Goal: Information Seeking & Learning: Compare options

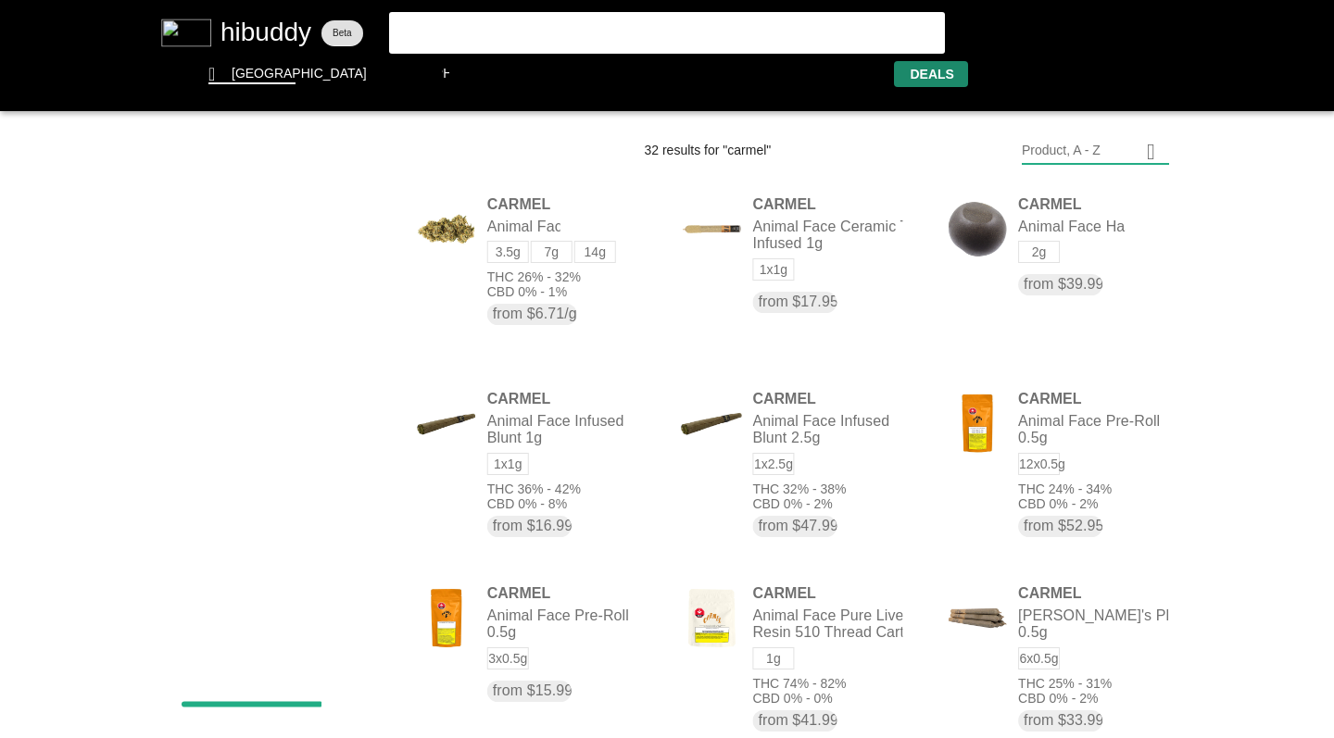
click at [935, 72] on flt-glass-pane at bounding box center [667, 369] width 1334 height 738
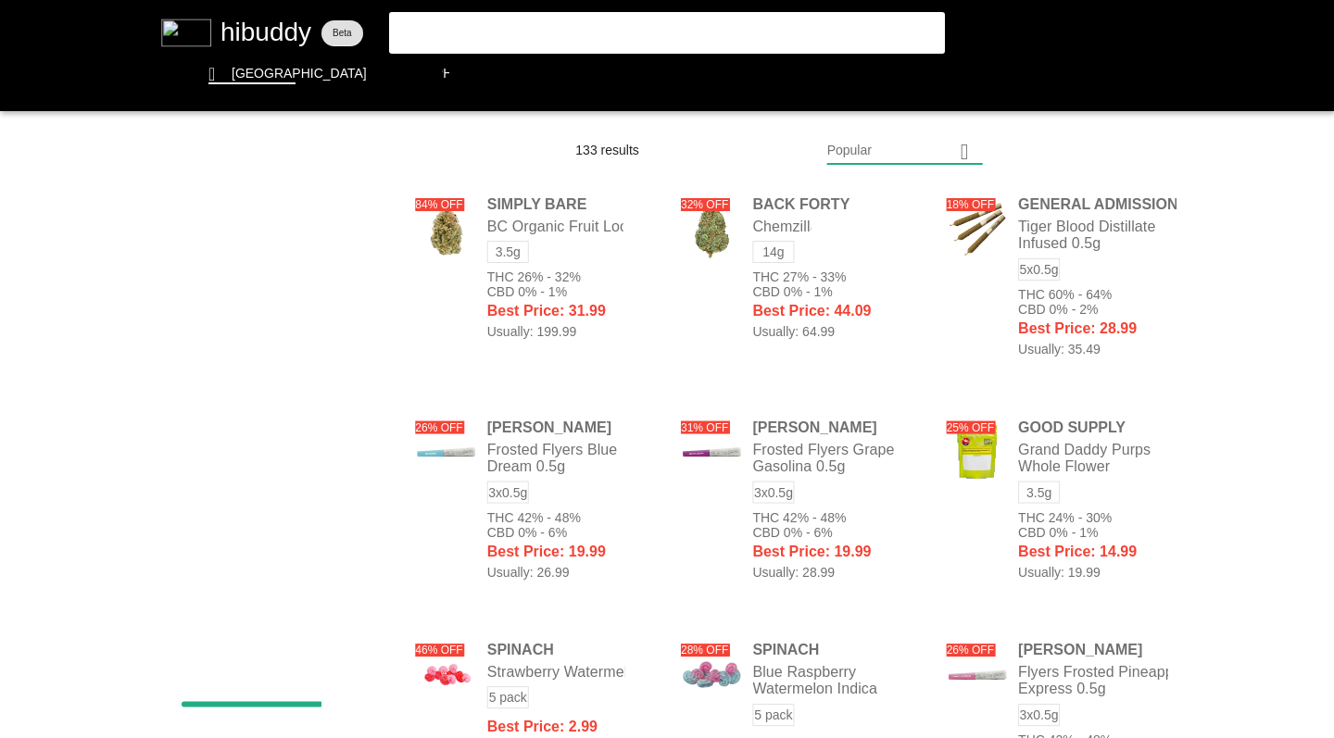
click at [850, 161] on flt-glass-pane at bounding box center [667, 369] width 1334 height 738
click at [855, 426] on flt-glass-pane at bounding box center [667, 369] width 1334 height 738
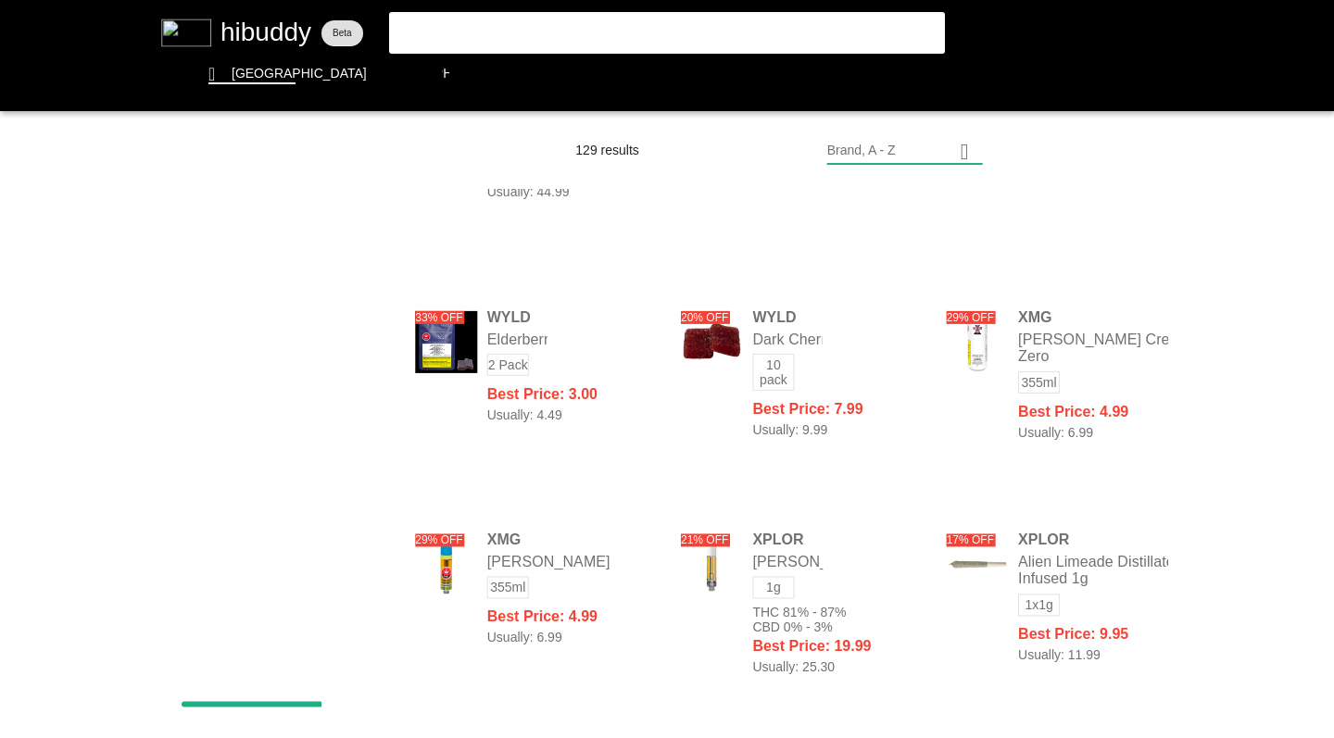
click at [445, 32] on flt-glass-pane at bounding box center [667, 369] width 1334 height 738
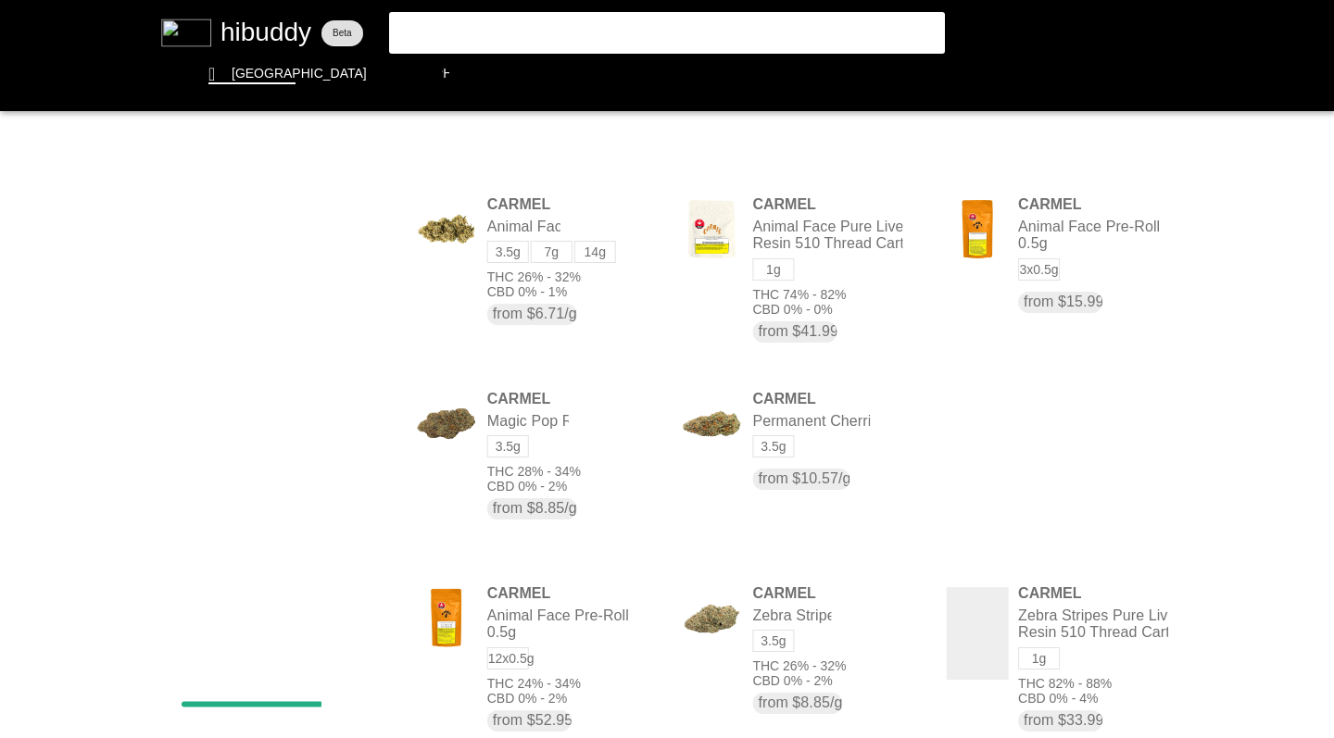
click at [1050, 154] on flt-glass-pane at bounding box center [667, 369] width 1334 height 738
click at [1030, 277] on flt-glass-pane at bounding box center [667, 369] width 1334 height 738
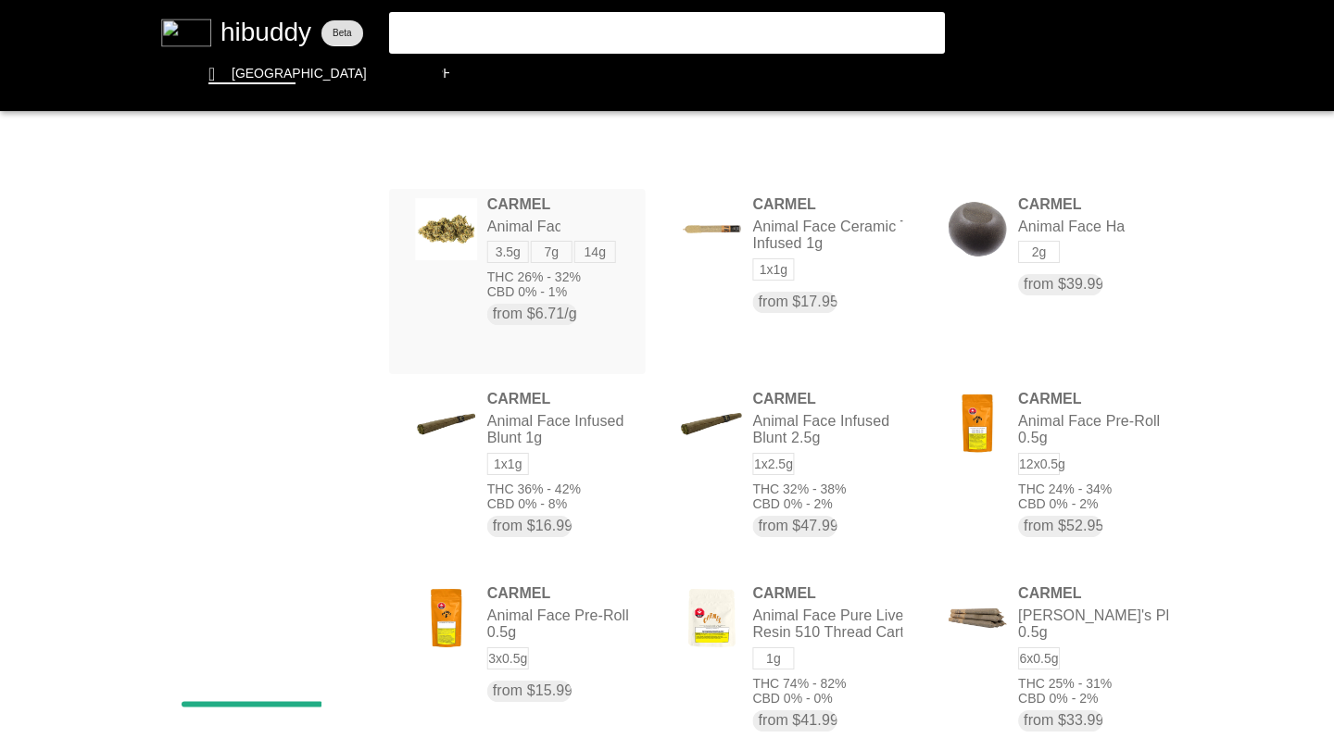
click at [549, 252] on flt-glass-pane at bounding box center [667, 369] width 1334 height 738
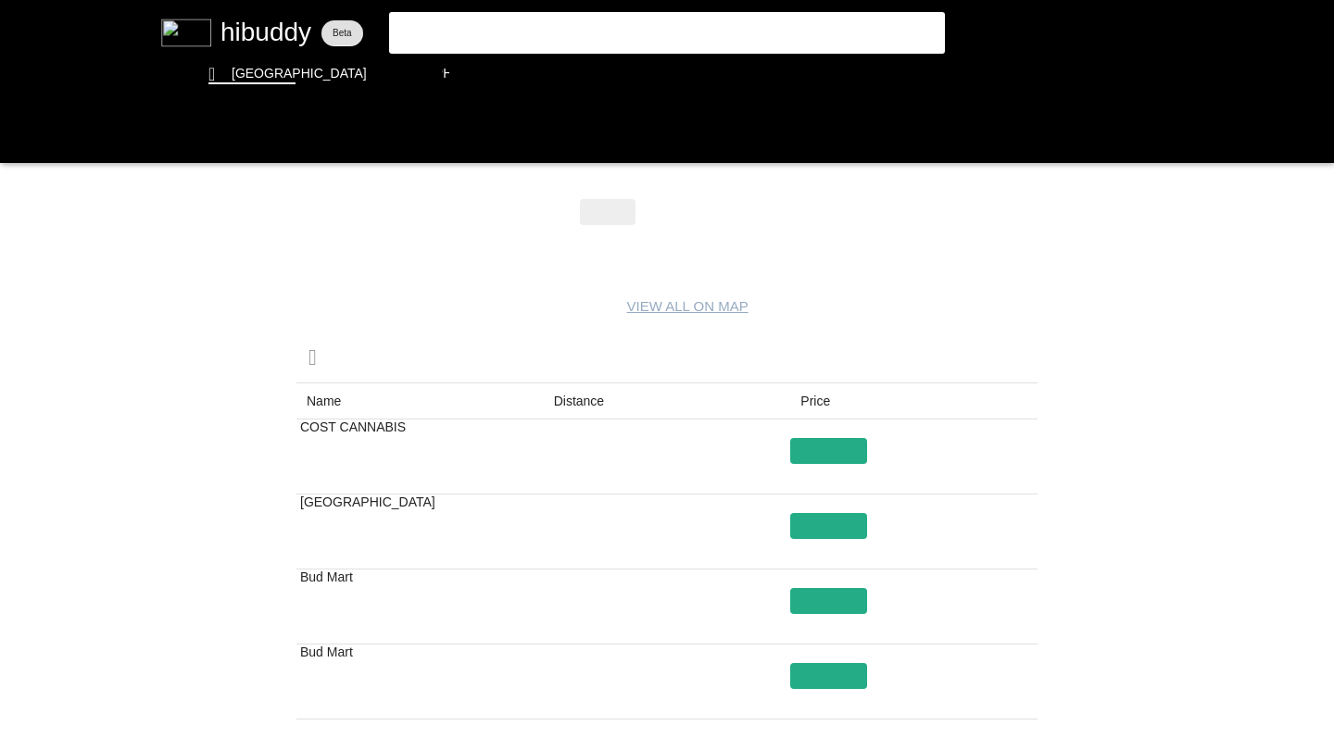
click at [676, 214] on flt-glass-pane at bounding box center [667, 369] width 1334 height 738
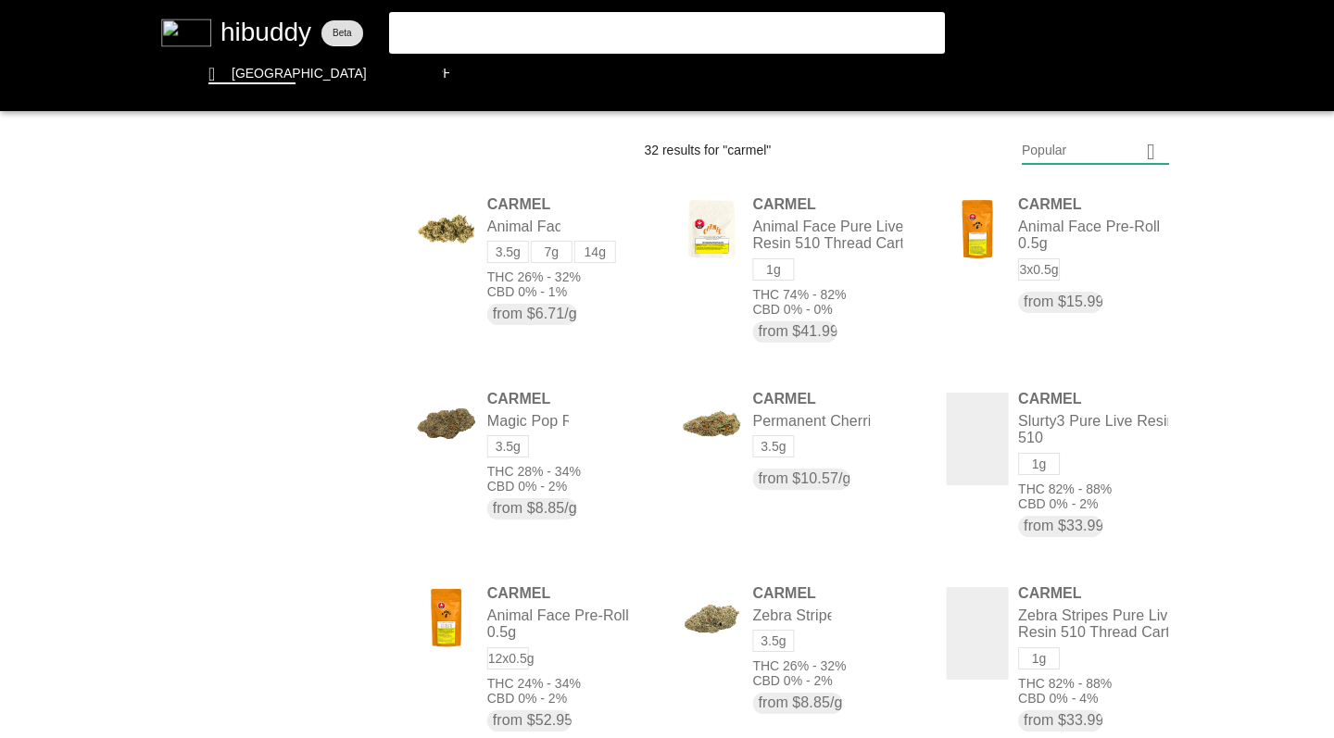
click at [1057, 162] on flt-glass-pane at bounding box center [667, 369] width 1334 height 738
click at [1066, 279] on flt-glass-pane at bounding box center [667, 369] width 1334 height 738
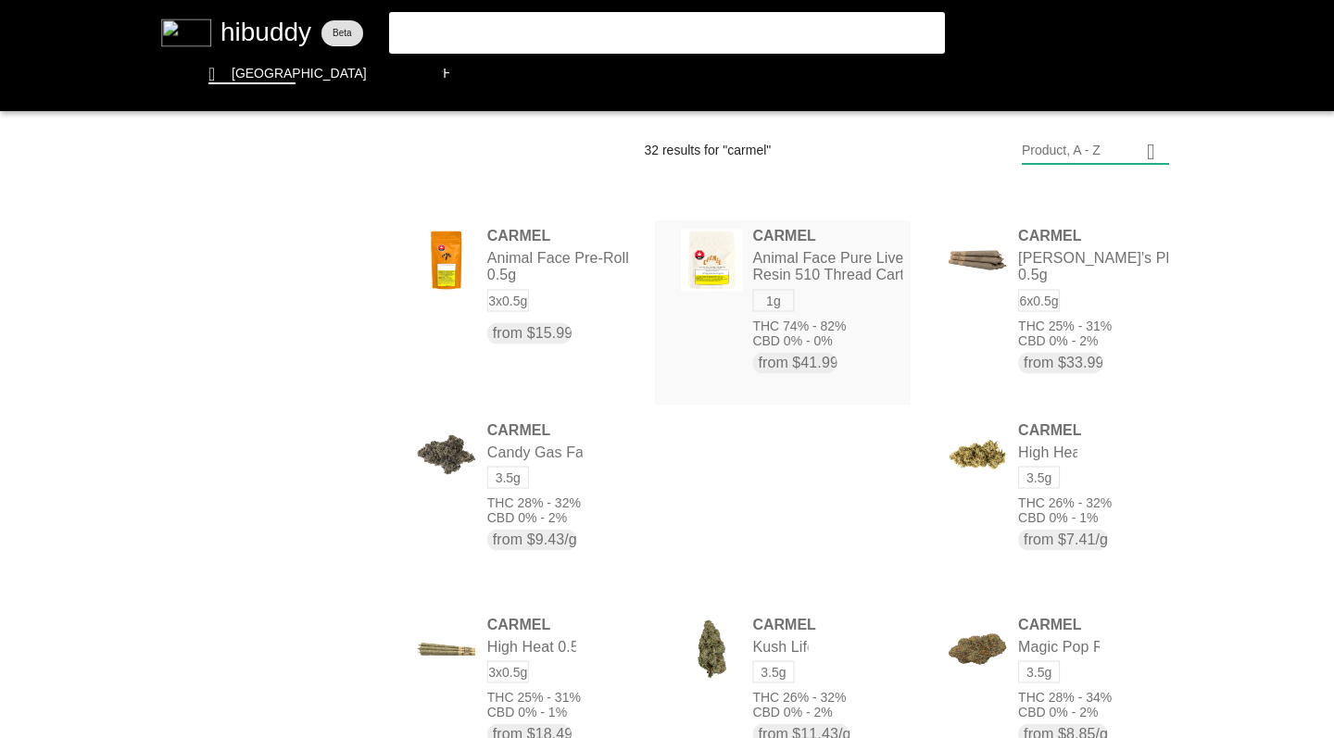
click at [814, 250] on flt-glass-pane at bounding box center [667, 369] width 1334 height 738
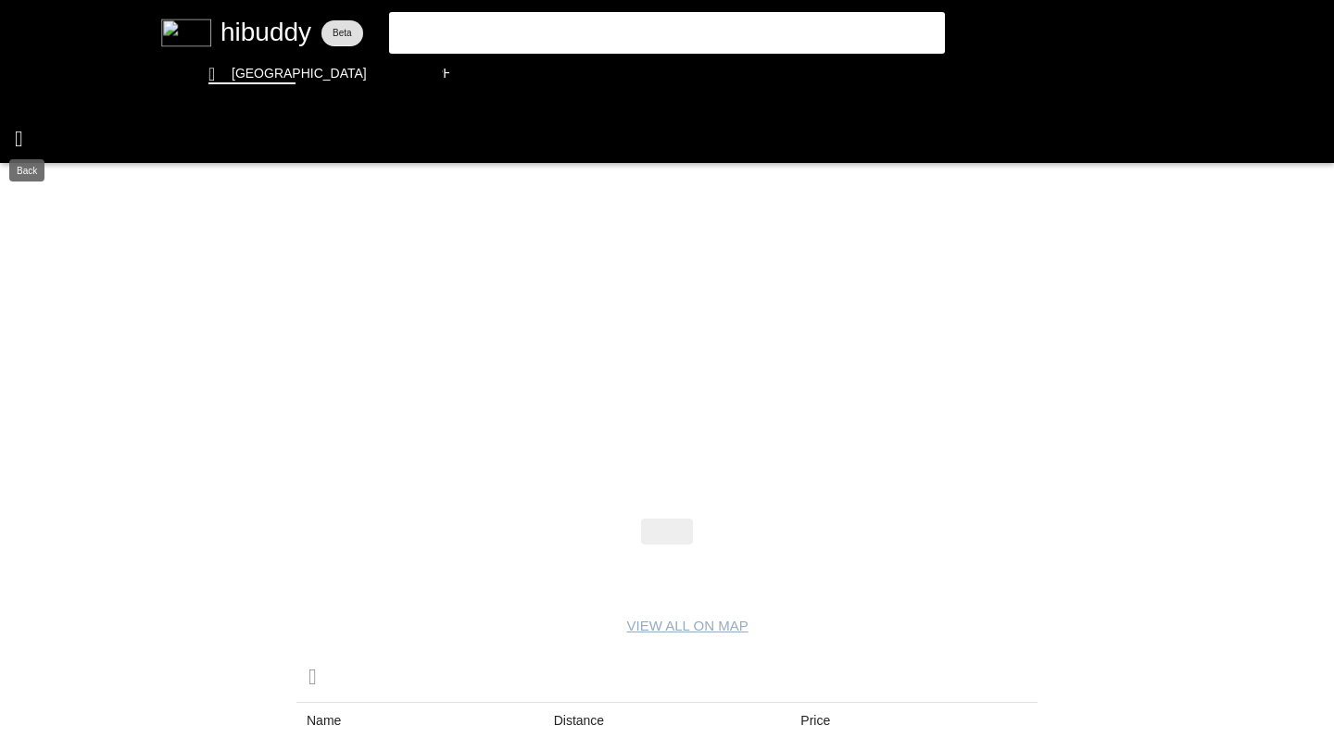
click at [21, 136] on flt-glass-pane at bounding box center [667, 369] width 1334 height 738
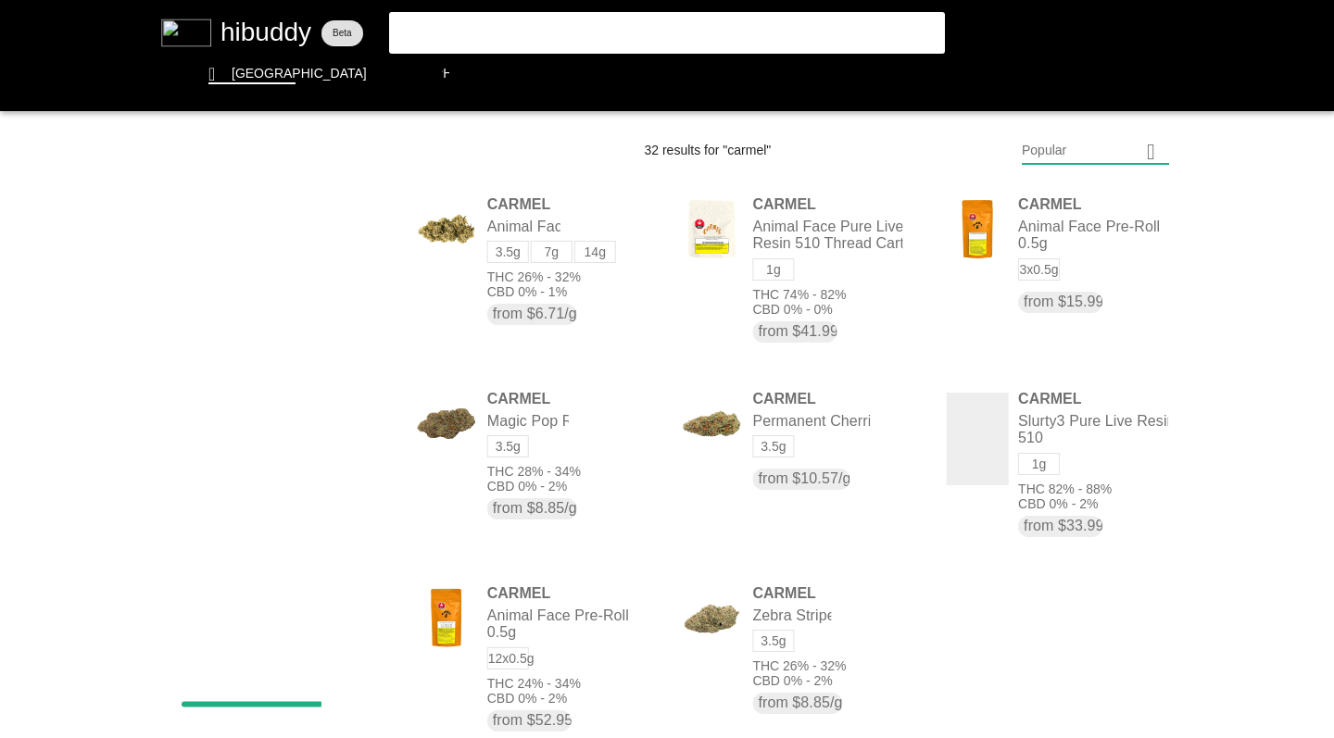
click at [1101, 144] on flt-glass-pane at bounding box center [667, 369] width 1334 height 738
click at [1081, 286] on flt-glass-pane at bounding box center [667, 369] width 1334 height 738
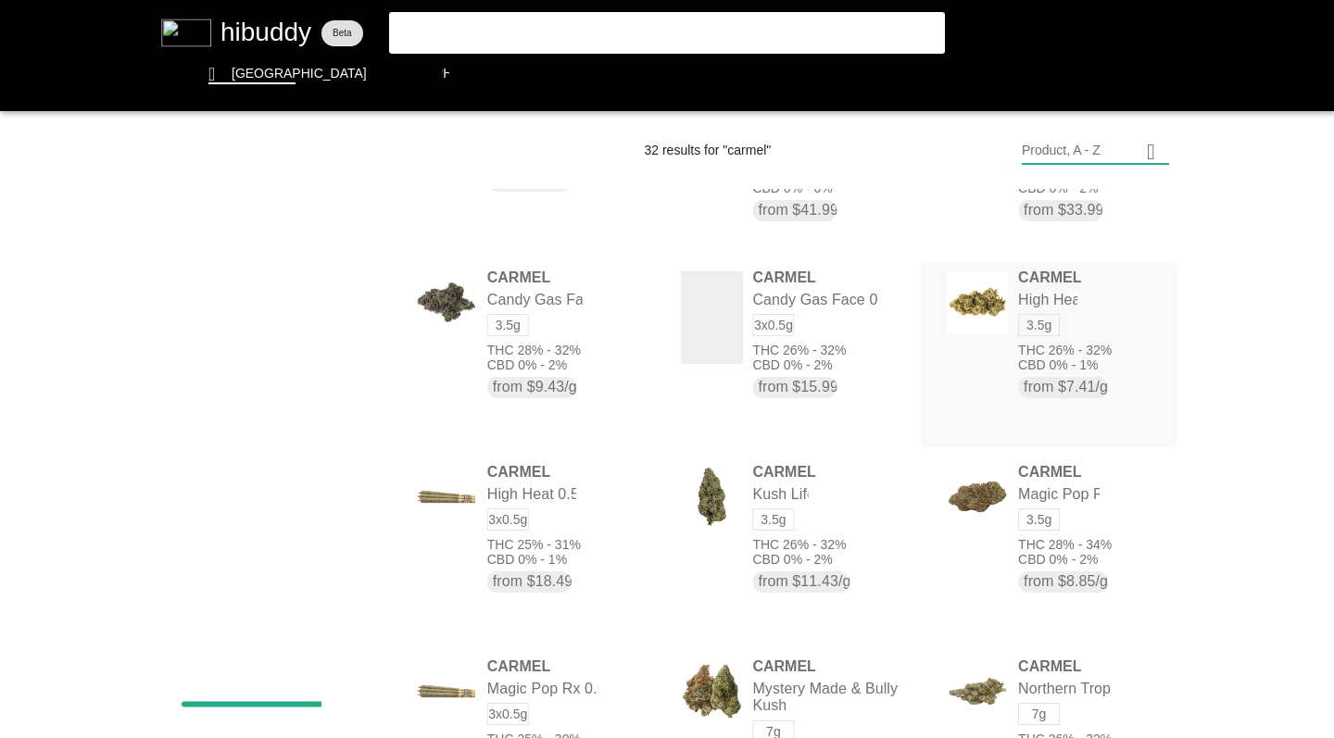
click at [970, 407] on flt-glass-pane at bounding box center [667, 369] width 1334 height 738
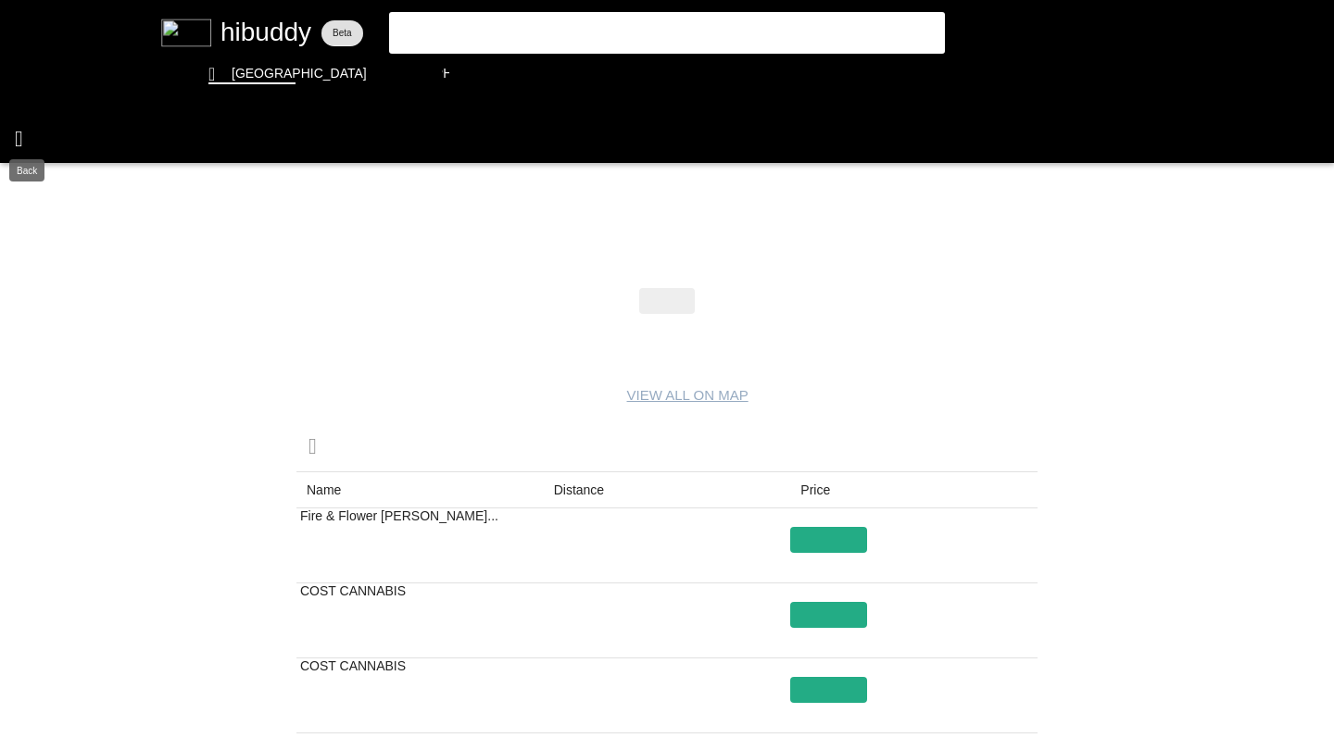
click at [19, 138] on flt-glass-pane at bounding box center [667, 369] width 1334 height 738
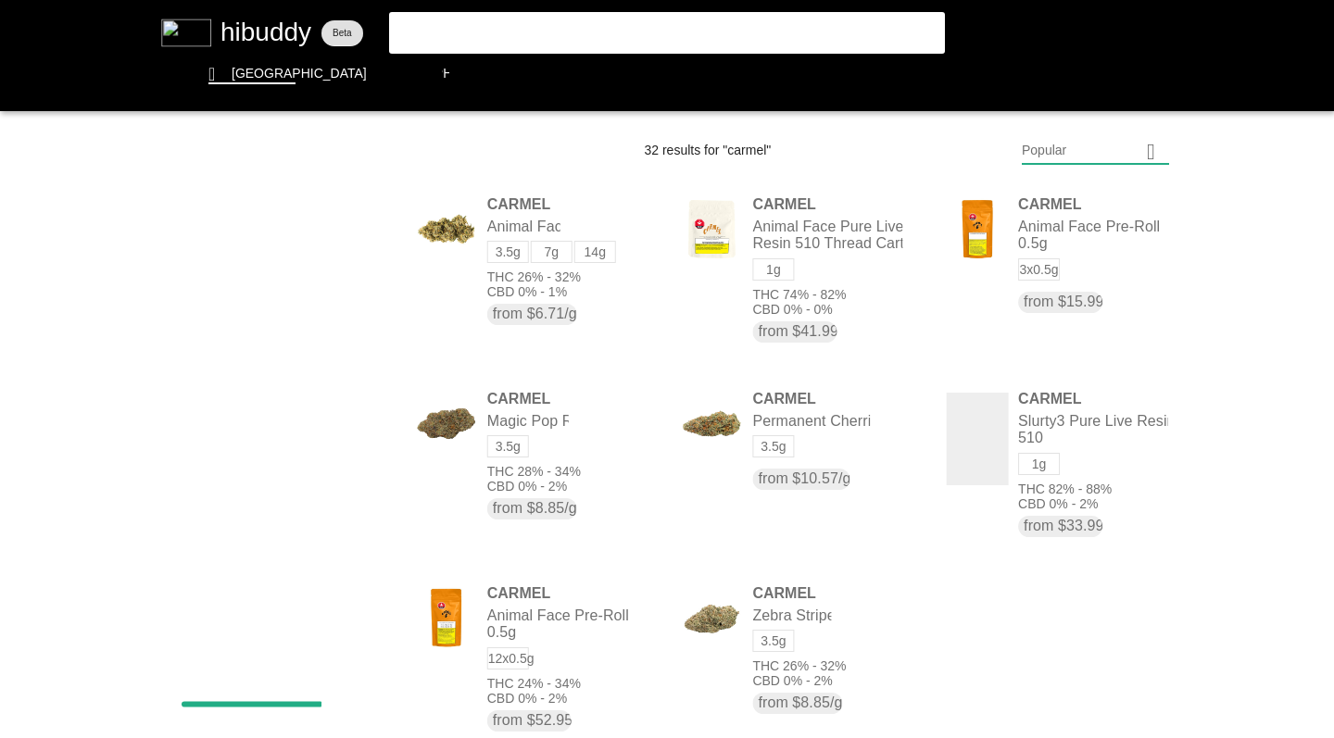
click at [1069, 146] on flt-glass-pane at bounding box center [667, 369] width 1334 height 738
click at [1079, 282] on flt-glass-pane at bounding box center [667, 369] width 1334 height 738
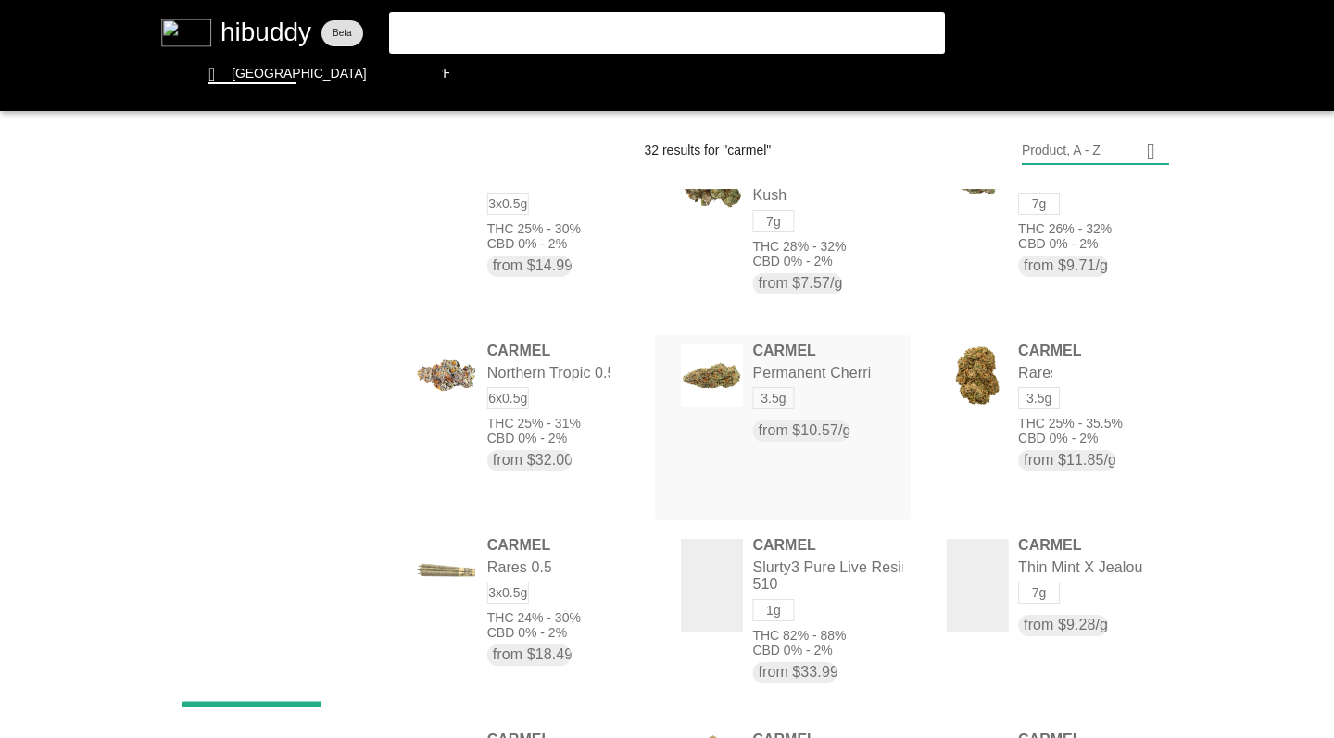
click at [818, 405] on flt-glass-pane at bounding box center [667, 369] width 1334 height 738
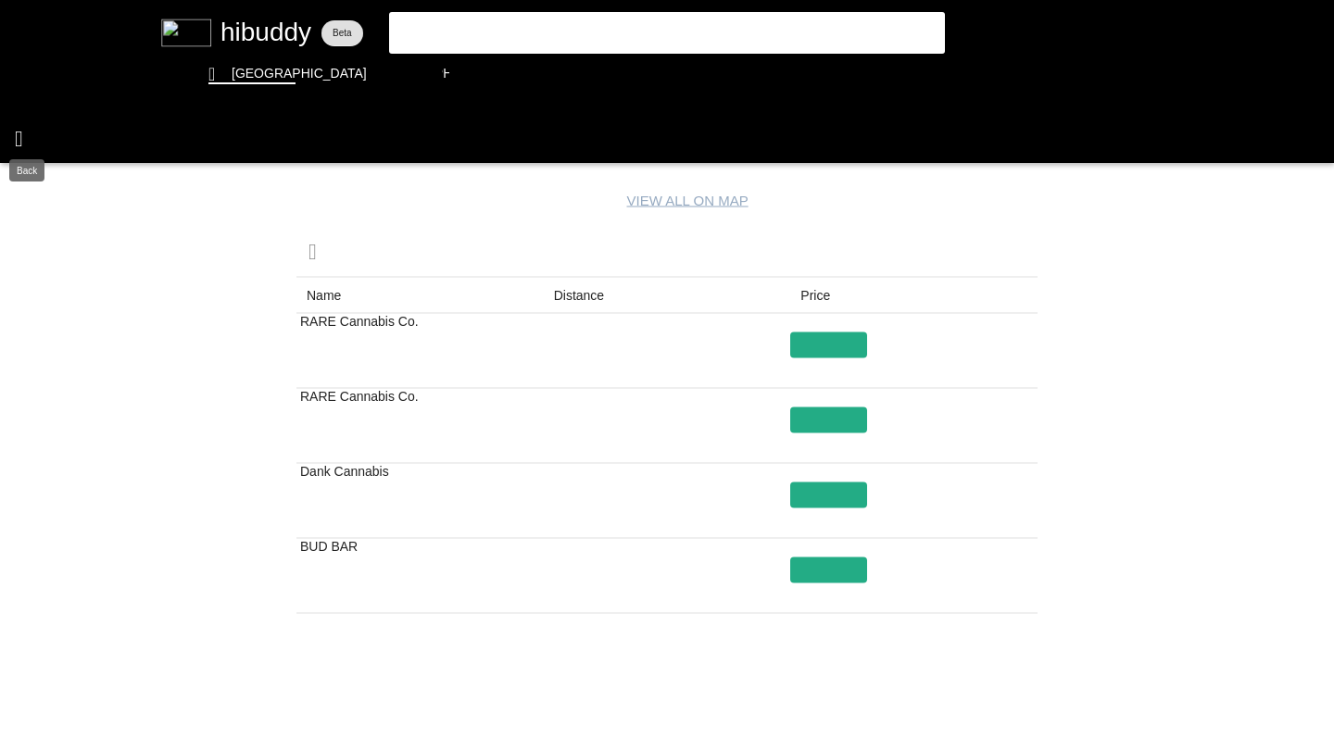
click at [20, 132] on flt-glass-pane at bounding box center [667, 369] width 1334 height 738
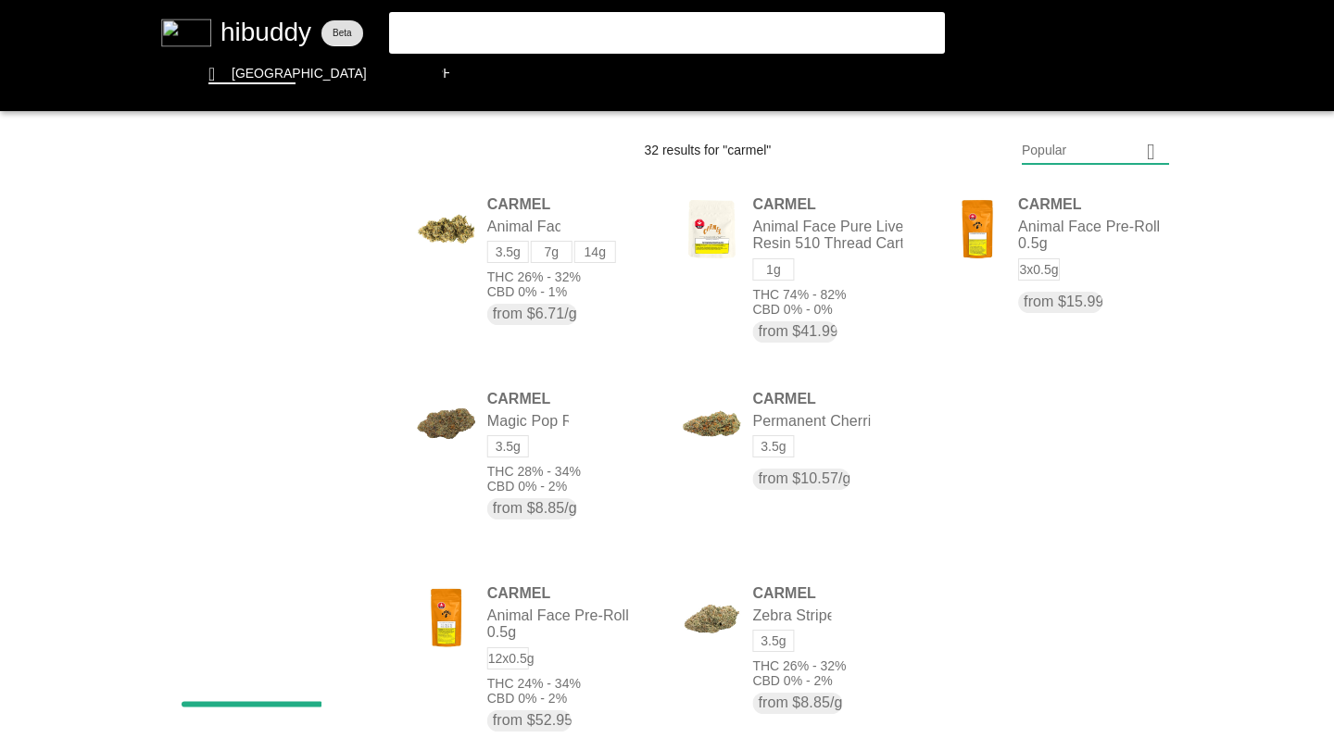
click at [1040, 154] on flt-glass-pane at bounding box center [667, 369] width 1334 height 738
click at [1043, 284] on flt-glass-pane at bounding box center [667, 369] width 1334 height 738
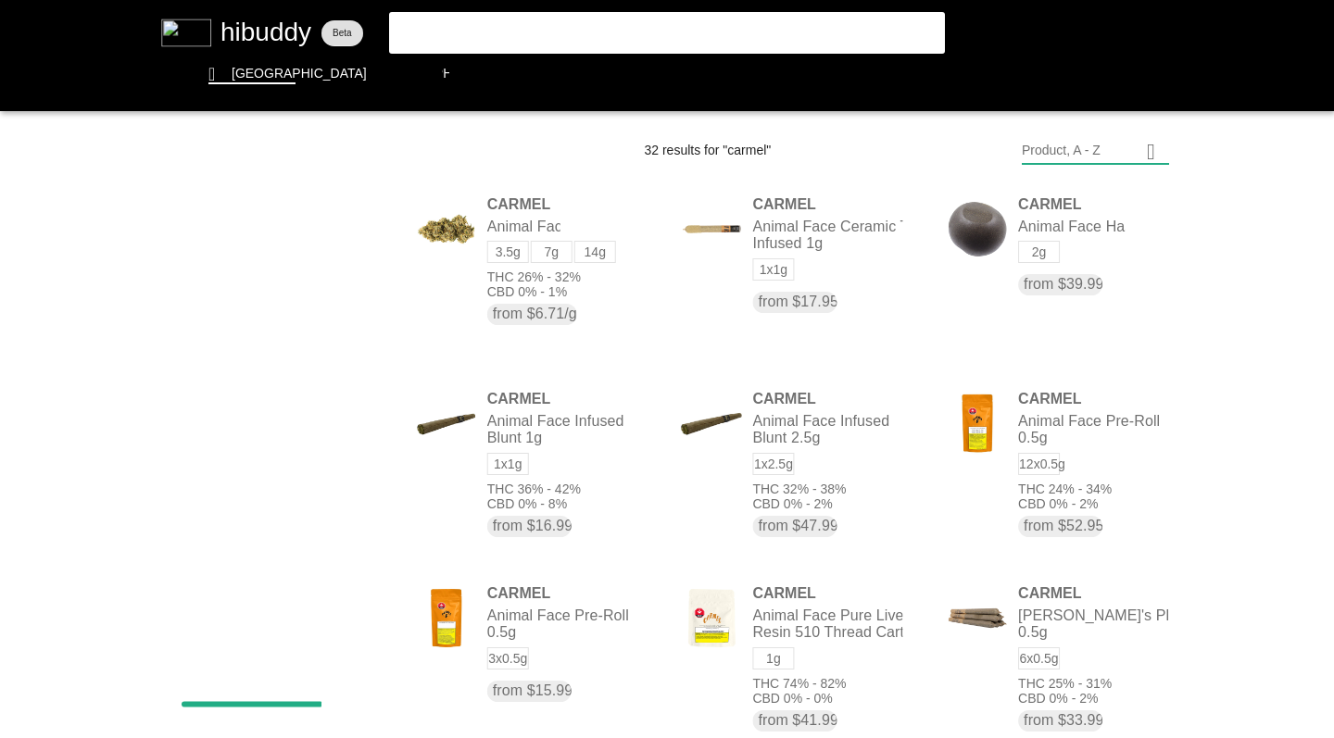
click at [93, 219] on flt-glass-pane at bounding box center [667, 369] width 1334 height 738
drag, startPoint x: 495, startPoint y: 24, endPoint x: 219, endPoint y: 18, distance: 276.1
click at [219, 18] on flt-glass-pane at bounding box center [667, 369] width 1334 height 738
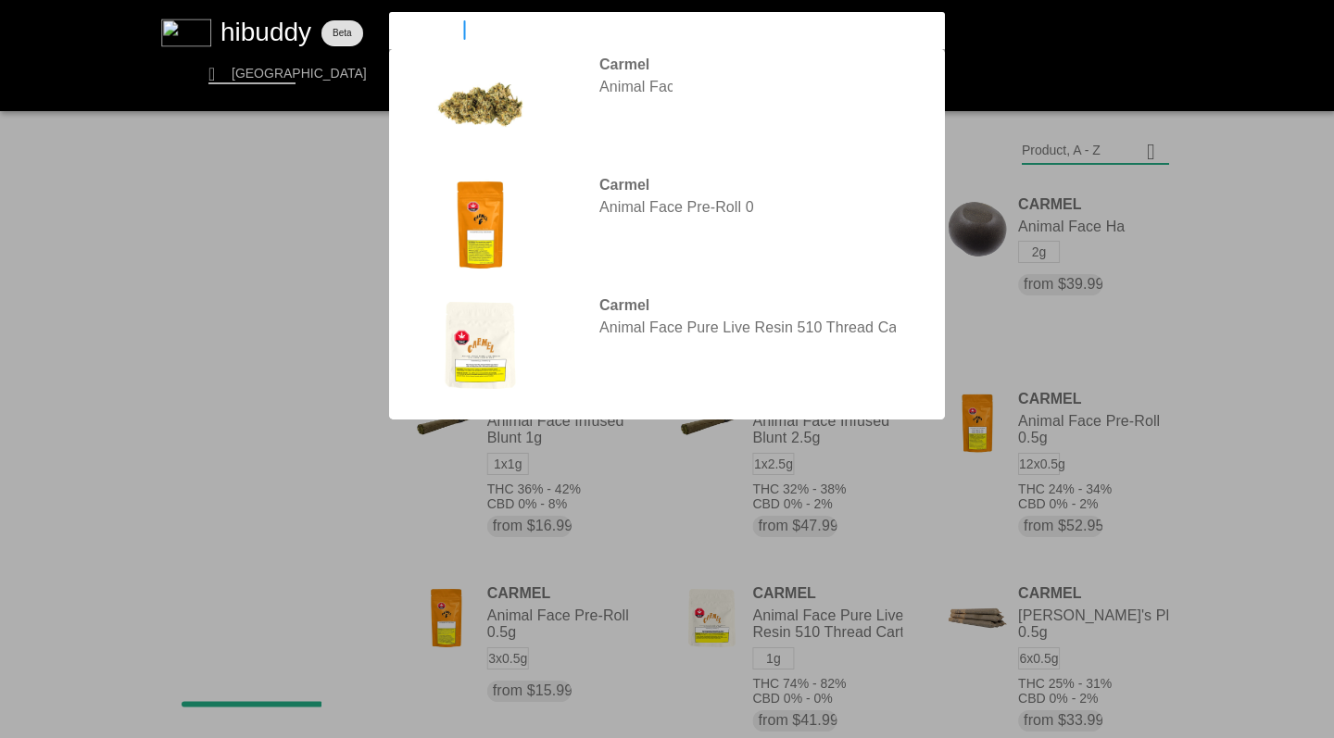
type input "simply bare"
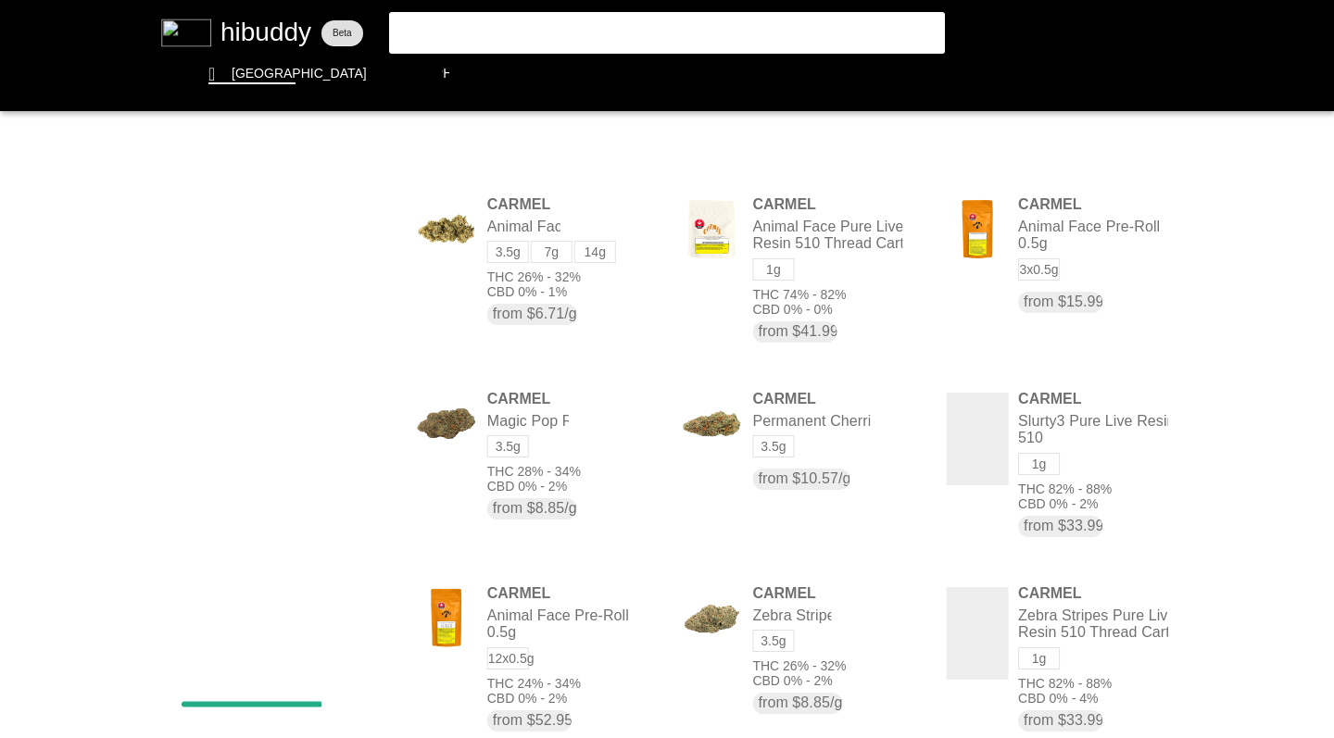
click at [489, 22] on flt-glass-pane at bounding box center [667, 369] width 1334 height 738
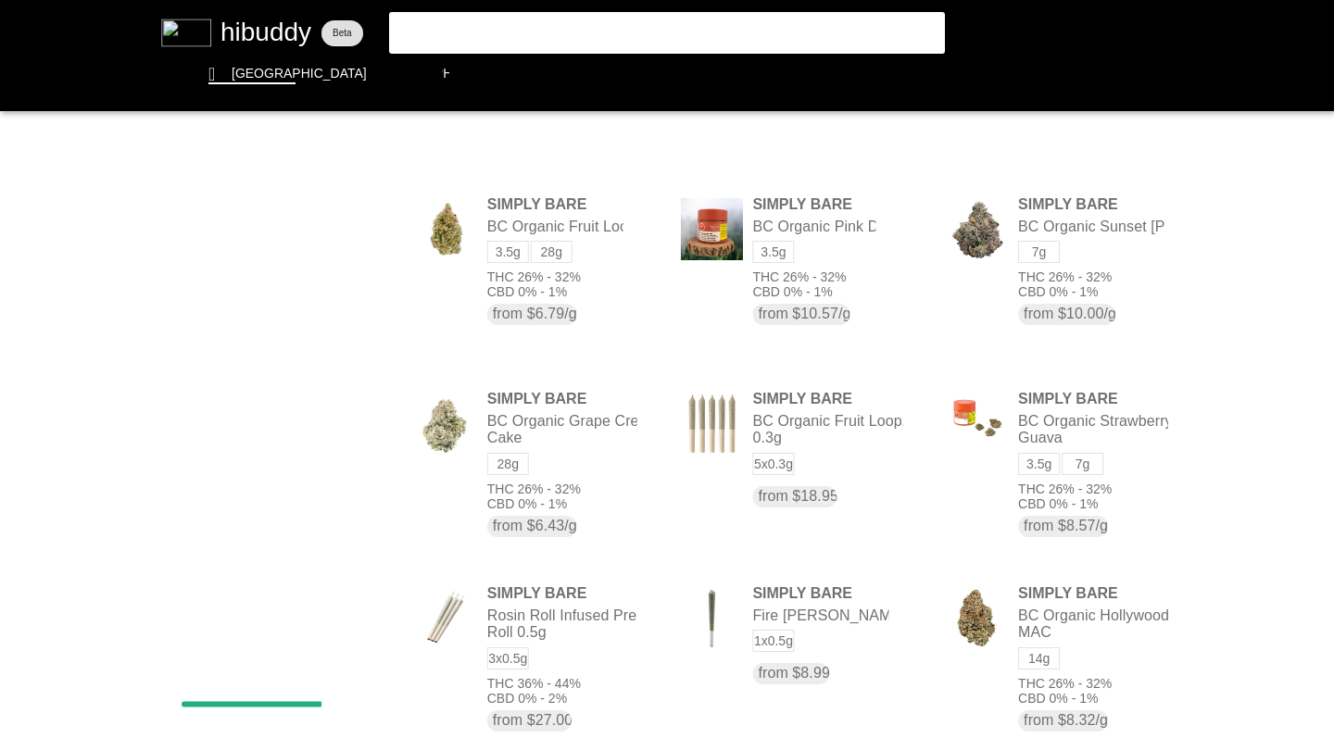
click at [1059, 151] on flt-glass-pane at bounding box center [667, 369] width 1334 height 738
click at [1045, 290] on flt-glass-pane at bounding box center [667, 369] width 1334 height 738
